Goal: Task Accomplishment & Management: Manage account settings

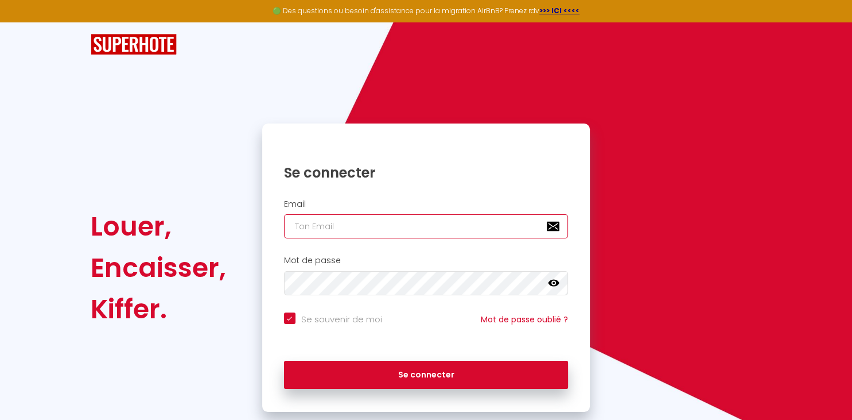
click at [332, 223] on input "email" at bounding box center [426, 226] width 285 height 24
type input "S"
checkbox input "true"
type input "SE"
checkbox input "true"
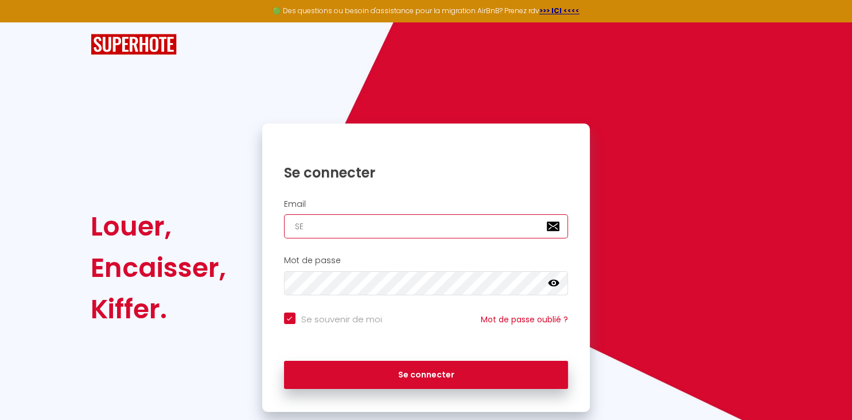
type input "SER"
checkbox input "true"
type input "SERG"
checkbox input "true"
type input "[PERSON_NAME]"
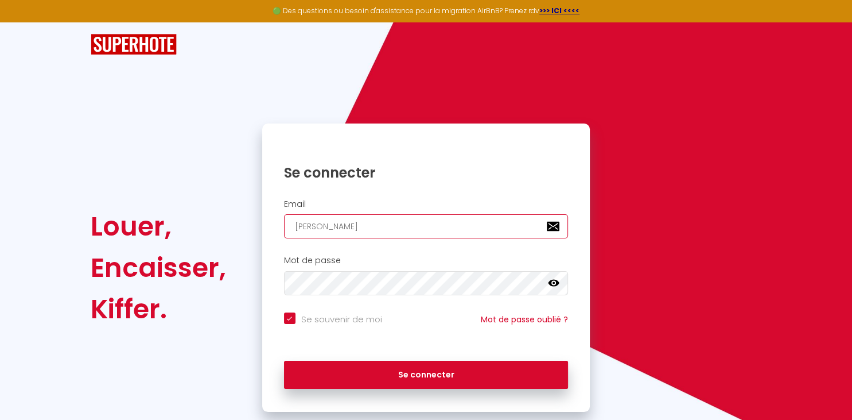
checkbox input "true"
type input "[PERSON_NAME]."
checkbox input "true"
type input "[PERSON_NAME].D"
checkbox input "true"
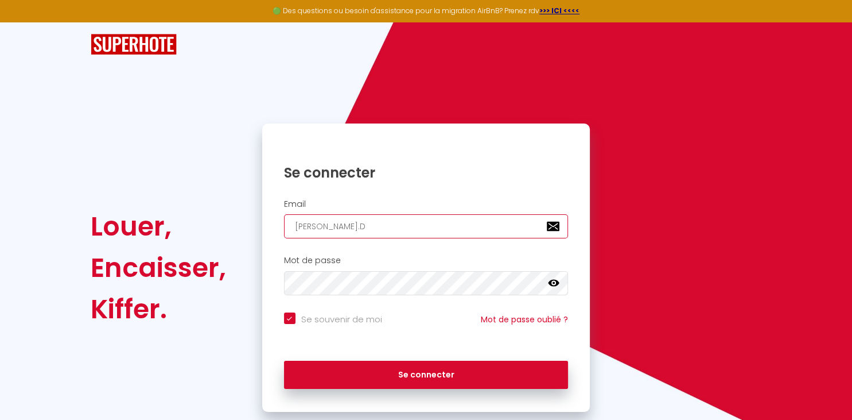
type input "[PERSON_NAME].DR"
checkbox input "true"
type input "[PERSON_NAME].DRE"
checkbox input "true"
type input "[PERSON_NAME].DRES"
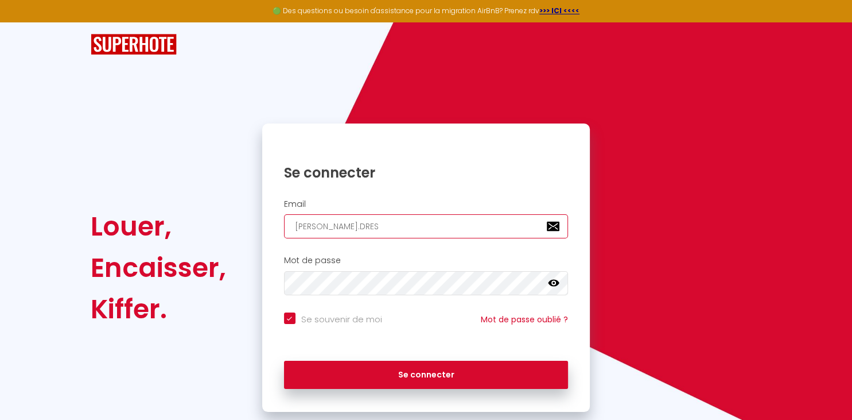
checkbox input "true"
type input "[PERSON_NAME].DRESE"
checkbox input "true"
type input "[PERSON_NAME].[PERSON_NAME]"
checkbox input "true"
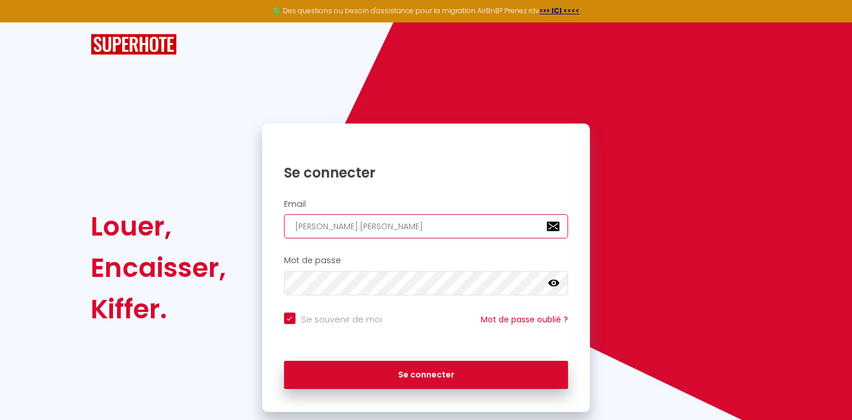
type input "[PERSON_NAME].DRESENS"
checkbox input "true"
type input "[PERSON_NAME].DRESENS@"
checkbox input "true"
type input "[PERSON_NAME]"
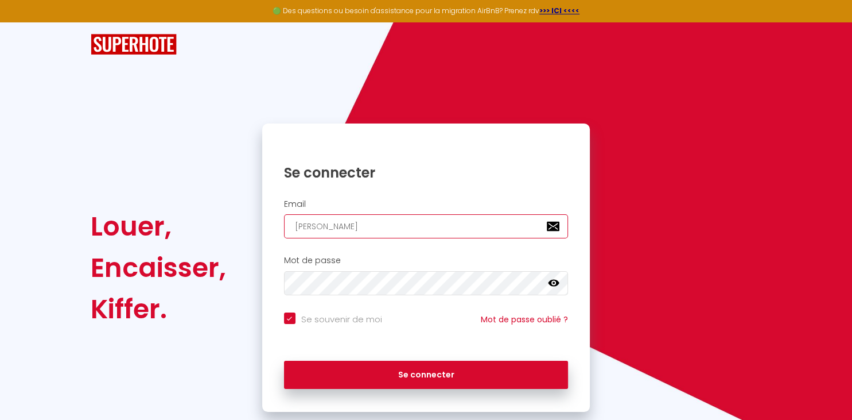
checkbox input "true"
type input "[PERSON_NAME]"
checkbox input "true"
type input "[PERSON_NAME]"
checkbox input "true"
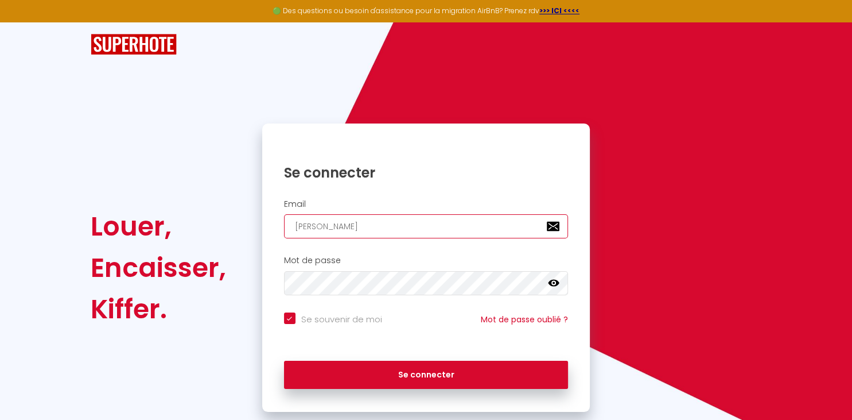
type input "[PERSON_NAME]"
checkbox input "true"
type input "[EMAIL_ADDRESS]"
checkbox input "true"
type input "[EMAIL_ADDRESS]."
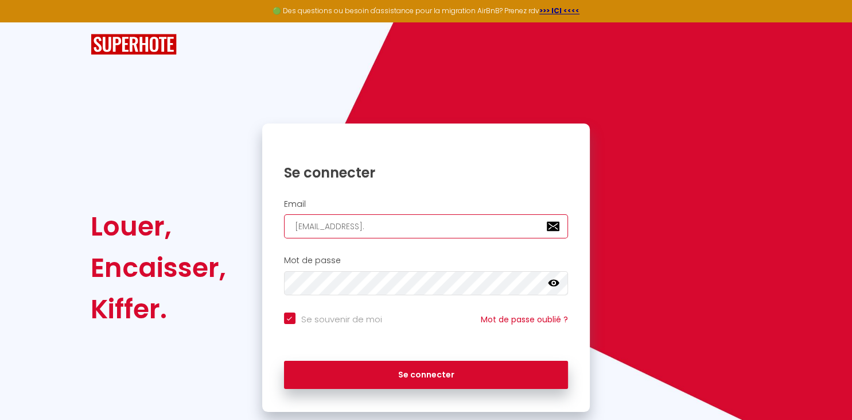
checkbox input "true"
type input "[PERSON_NAME]"
checkbox input "true"
type input "[PERSON_NAME][EMAIL_ADDRESS][DOMAIN_NAME]"
checkbox input "true"
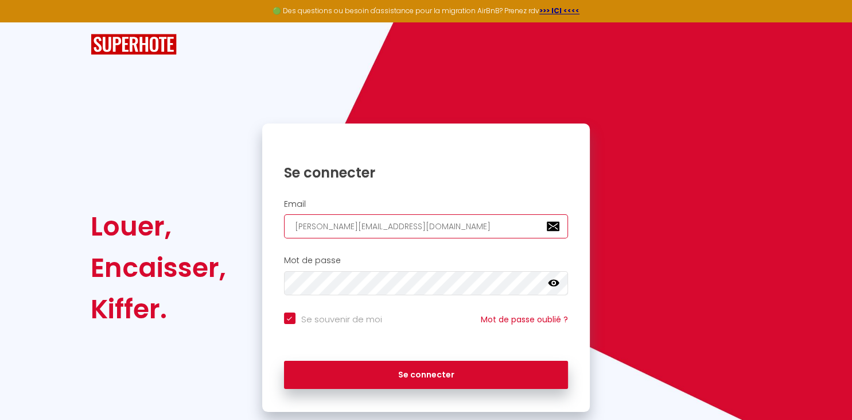
type input "[PERSON_NAME][EMAIL_ADDRESS][DOMAIN_NAME]"
checkbox input "true"
type input "[PERSON_NAME][EMAIL_ADDRESS][DOMAIN_NAME]"
click at [295, 318] on input "Se souvenir de moi" at bounding box center [333, 317] width 98 height 11
checkbox input "false"
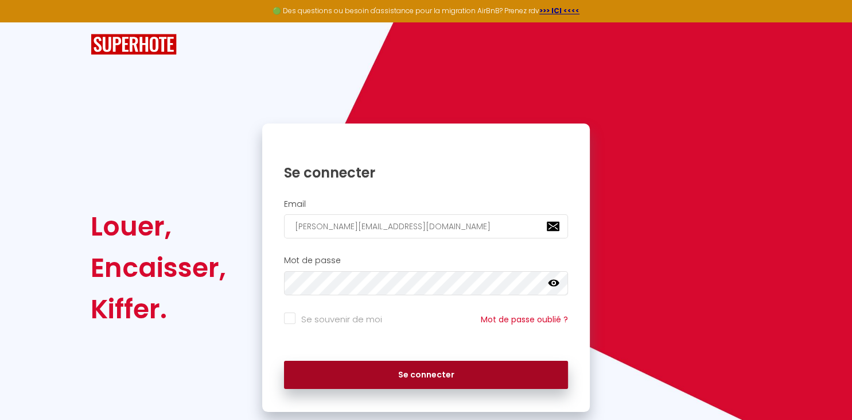
click at [443, 375] on button "Se connecter" at bounding box center [426, 374] width 285 height 29
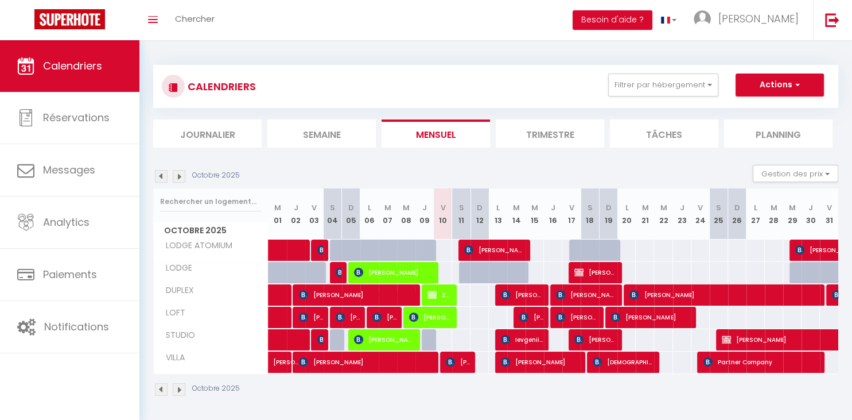
click at [180, 175] on img at bounding box center [179, 176] width 13 height 13
